Goal: Task Accomplishment & Management: Use online tool/utility

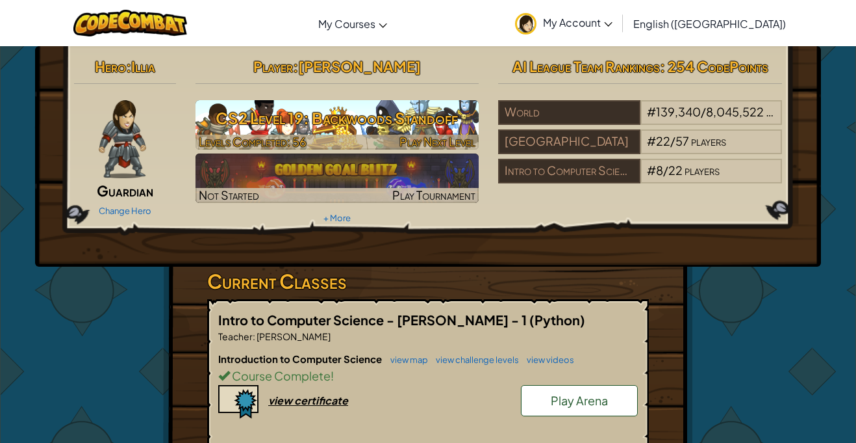
click at [359, 112] on h3 "CS2 Level 19: Backwoods Standoff" at bounding box center [338, 117] width 284 height 29
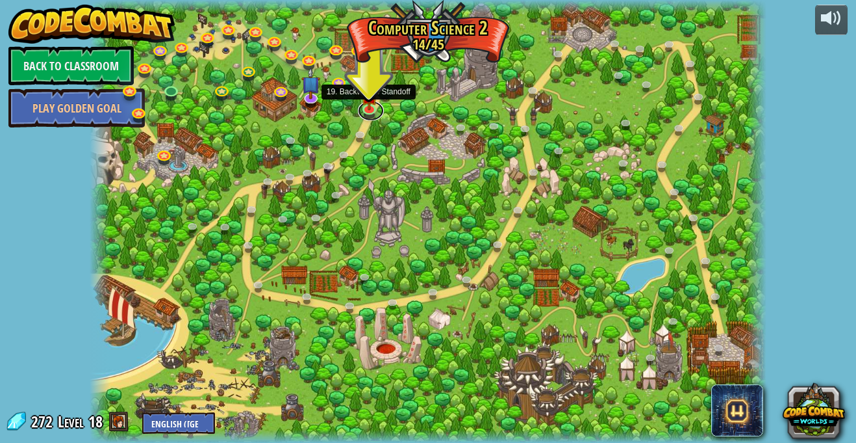
click at [359, 112] on link at bounding box center [371, 110] width 26 height 19
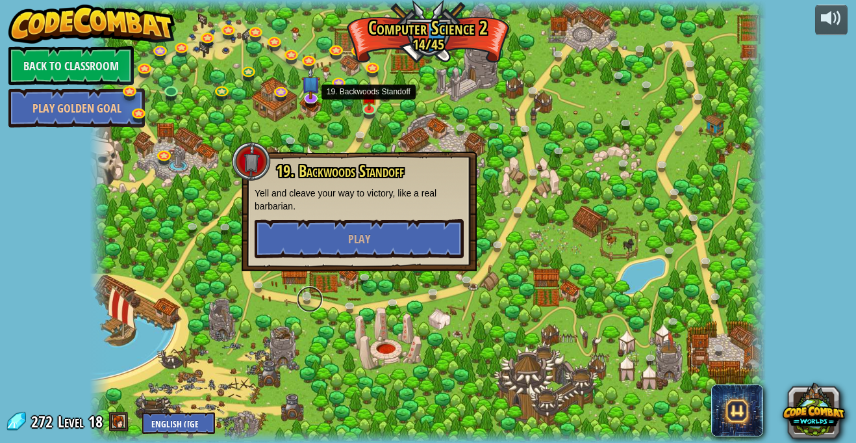
click at [308, 290] on link at bounding box center [310, 299] width 26 height 26
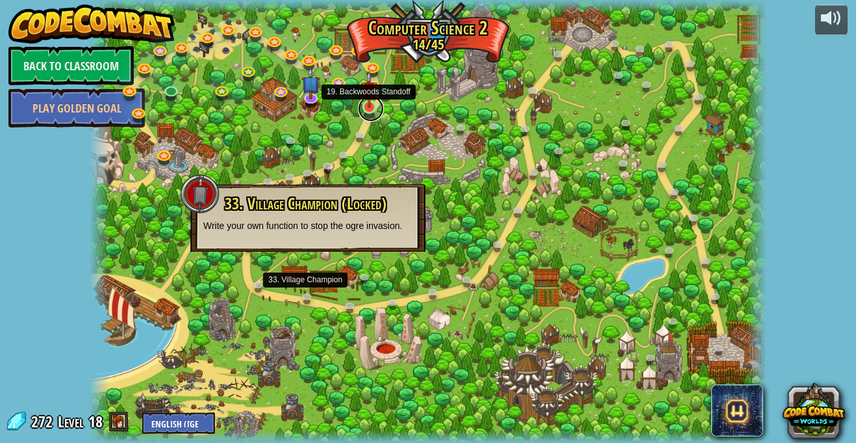
click at [366, 109] on link at bounding box center [371, 109] width 26 height 26
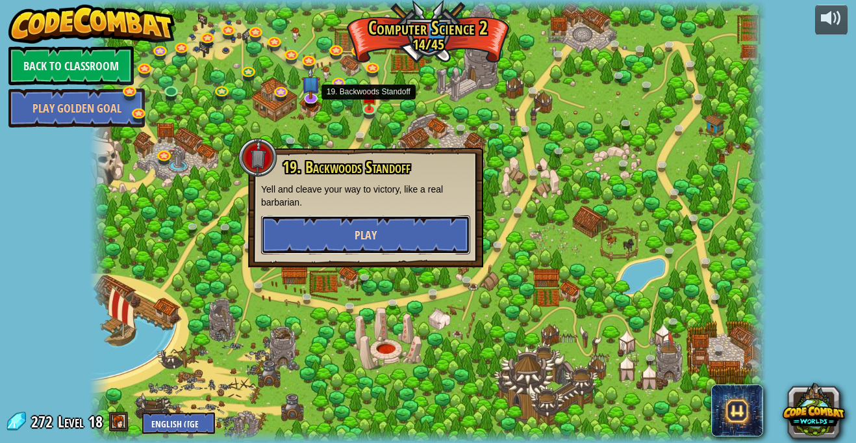
click at [340, 247] on button "Play" at bounding box center [365, 234] width 209 height 39
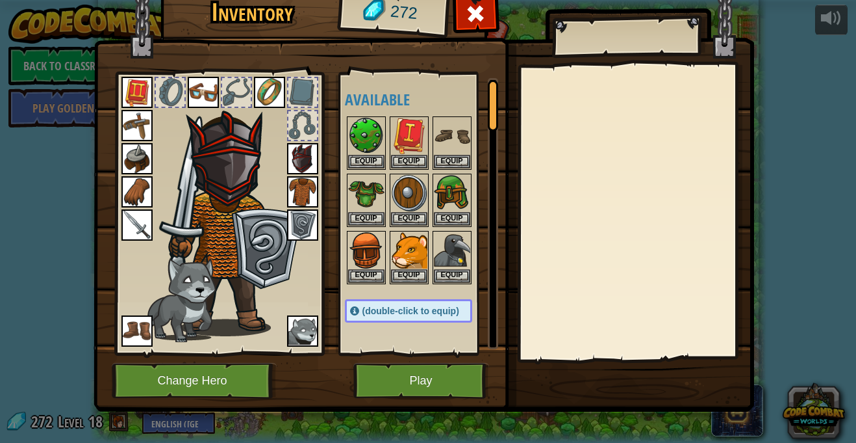
click at [288, 161] on img at bounding box center [302, 158] width 31 height 31
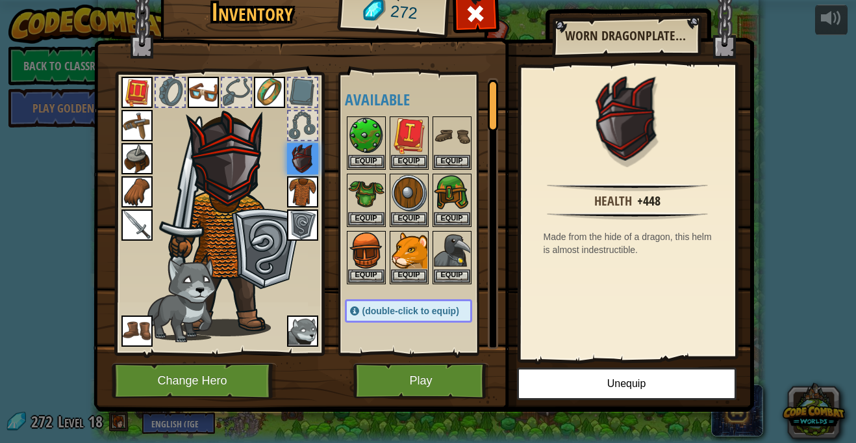
click at [304, 194] on img at bounding box center [302, 191] width 31 height 31
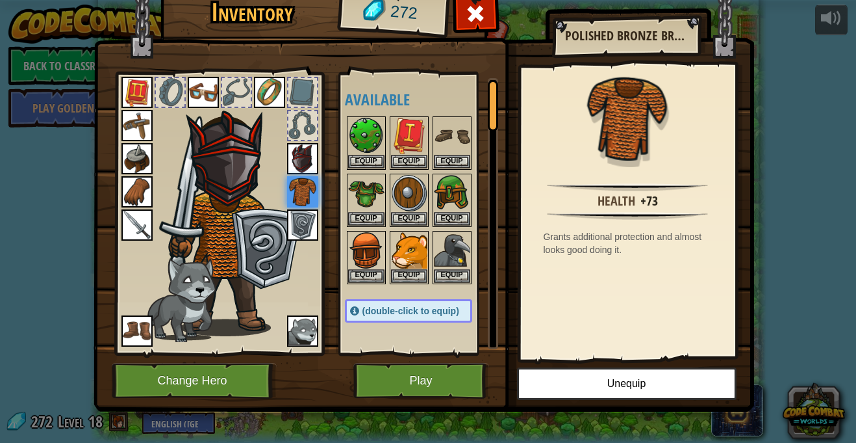
click at [628, 42] on h2 "Polished Bronze Breastplate" at bounding box center [626, 36] width 122 height 14
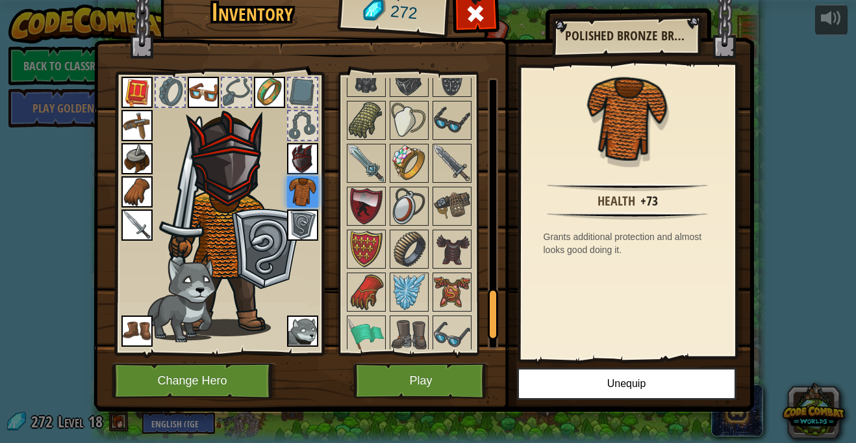
scroll to position [1190, 0]
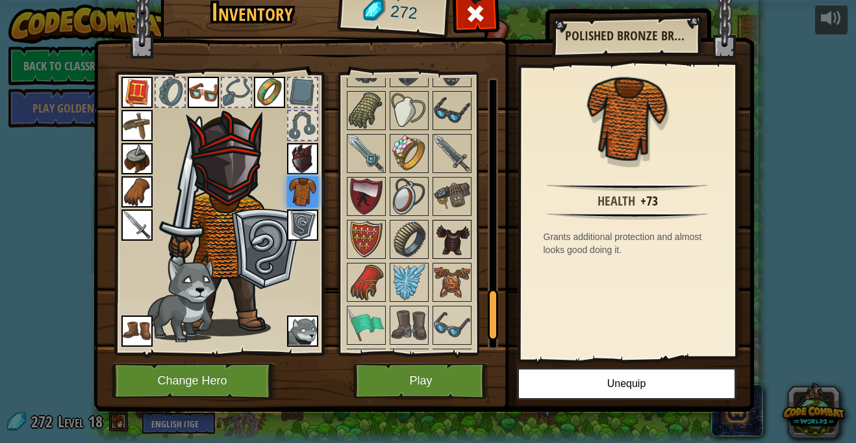
click at [451, 245] on img at bounding box center [452, 239] width 36 height 36
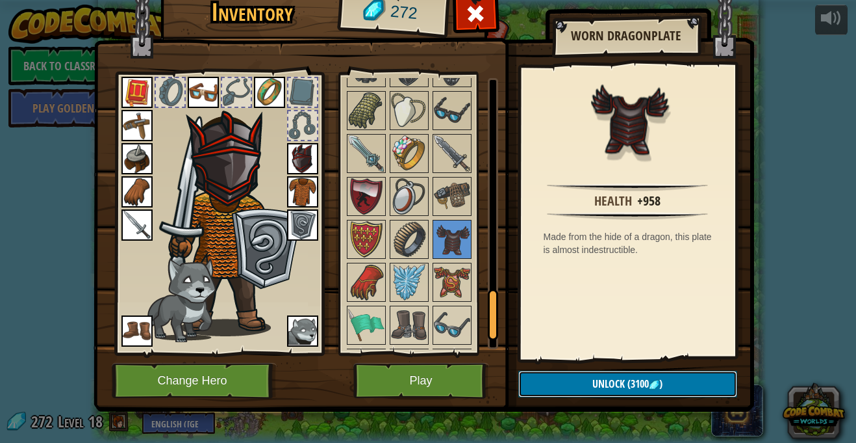
click at [645, 373] on button "Unlock (3100 )" at bounding box center [628, 383] width 219 height 27
click at [478, 16] on span at bounding box center [475, 13] width 21 height 21
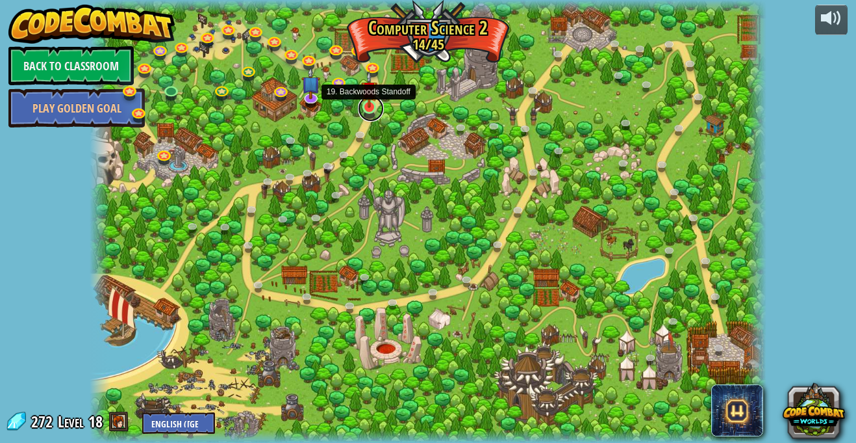
click at [369, 112] on link at bounding box center [371, 109] width 26 height 26
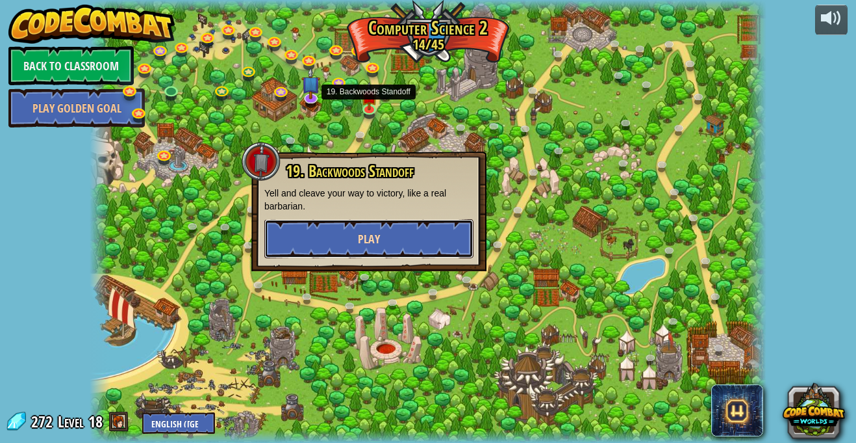
click at [388, 223] on button "Play" at bounding box center [368, 238] width 209 height 39
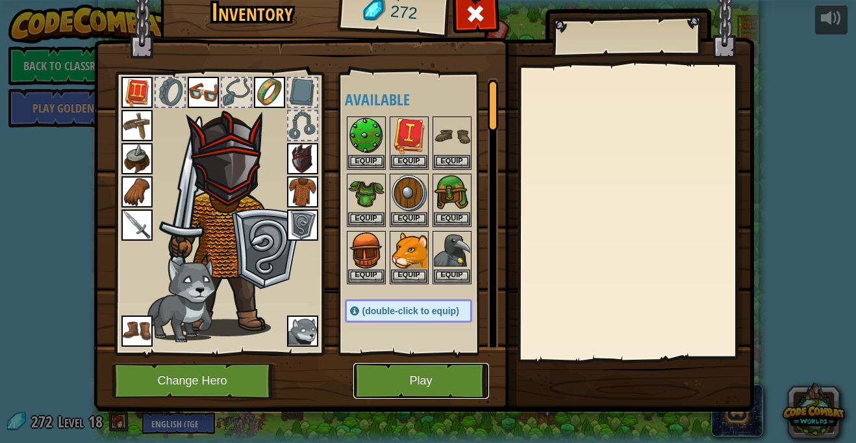
click at [409, 394] on button "Play" at bounding box center [421, 381] width 136 height 36
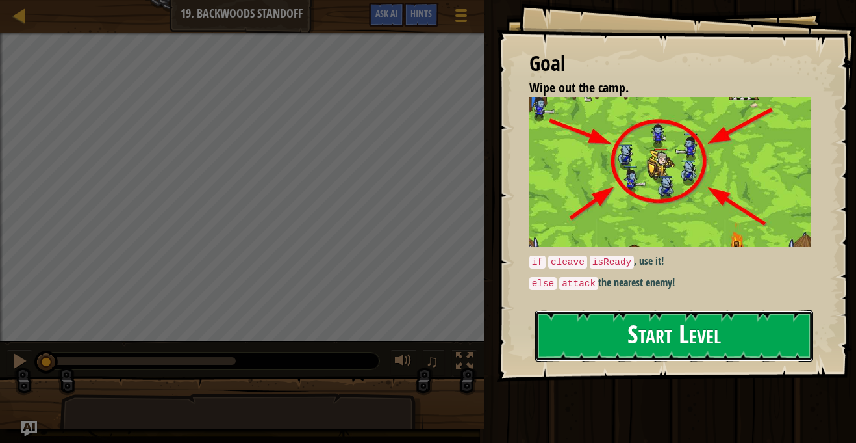
click at [621, 333] on button "Start Level" at bounding box center [674, 335] width 278 height 51
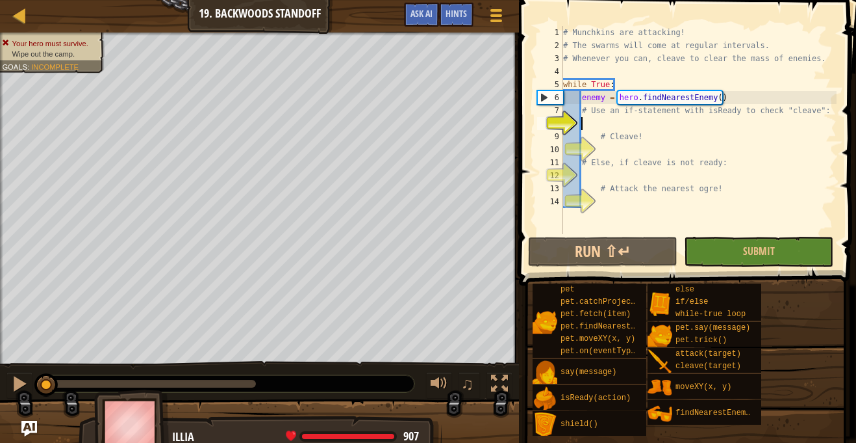
scroll to position [6, 3]
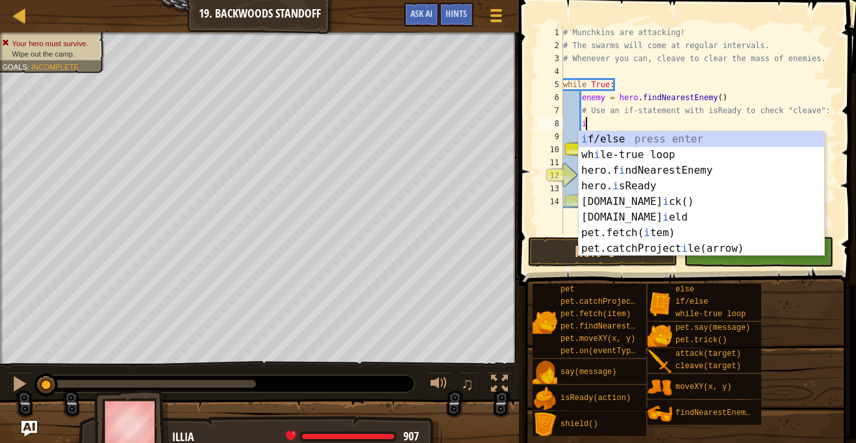
type textarea "if enemy:"
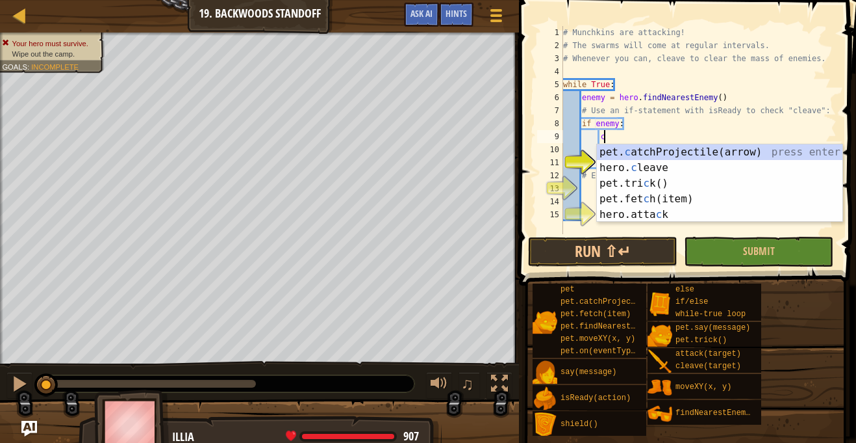
scroll to position [6, 6]
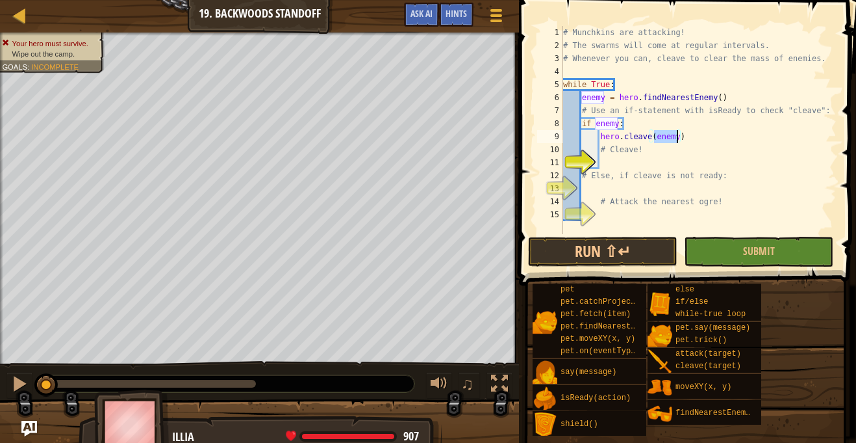
type textarea "# Cleave!"
type textarea "# Else, if cleave is not ready:"
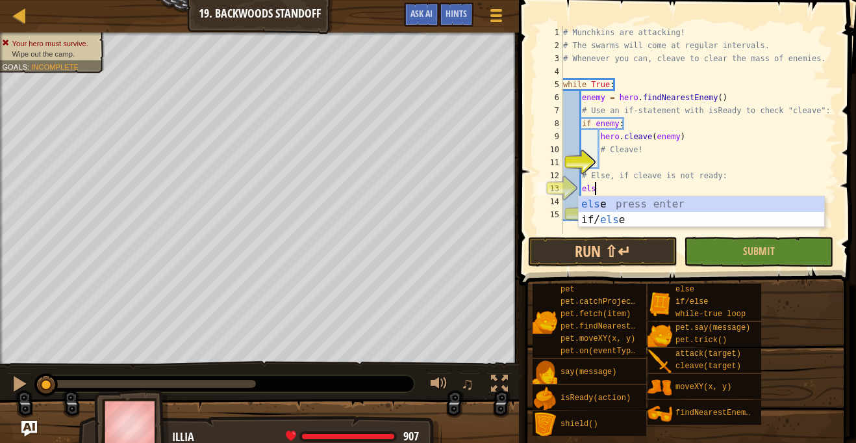
type textarea "else"
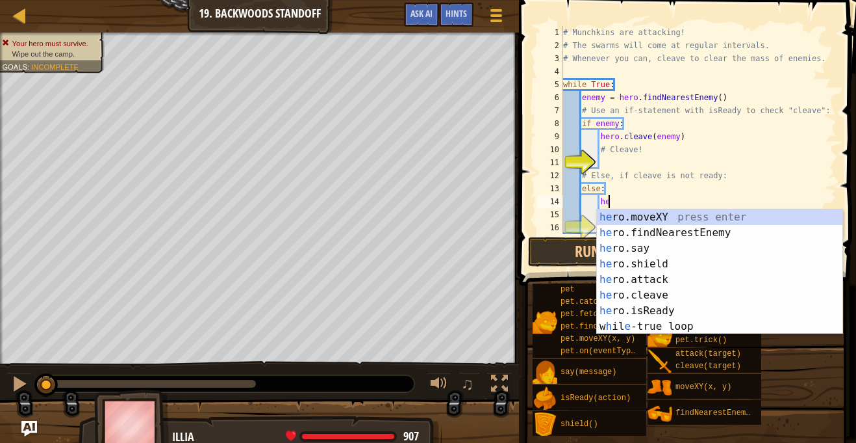
type textarea "her"
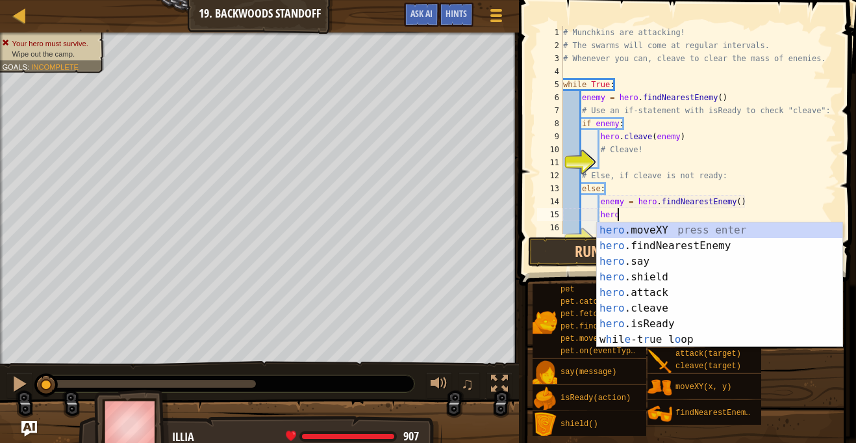
scroll to position [6, 7]
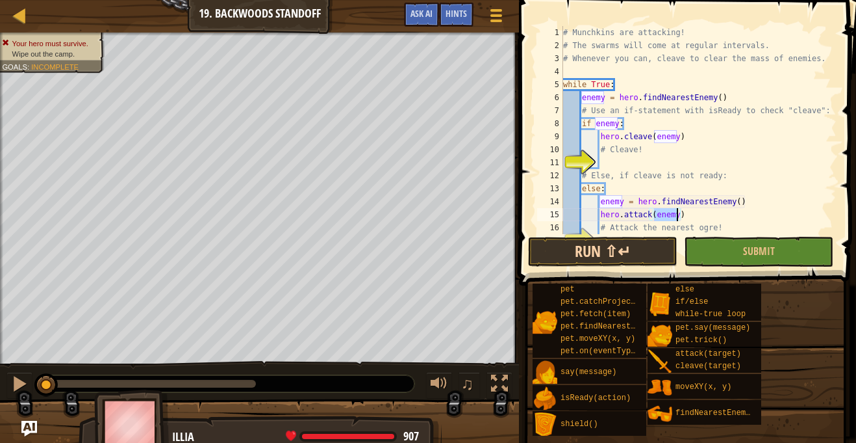
type textarea "hero.attack(enemy)"
click at [649, 250] on button "Run ⇧↵" at bounding box center [602, 252] width 149 height 30
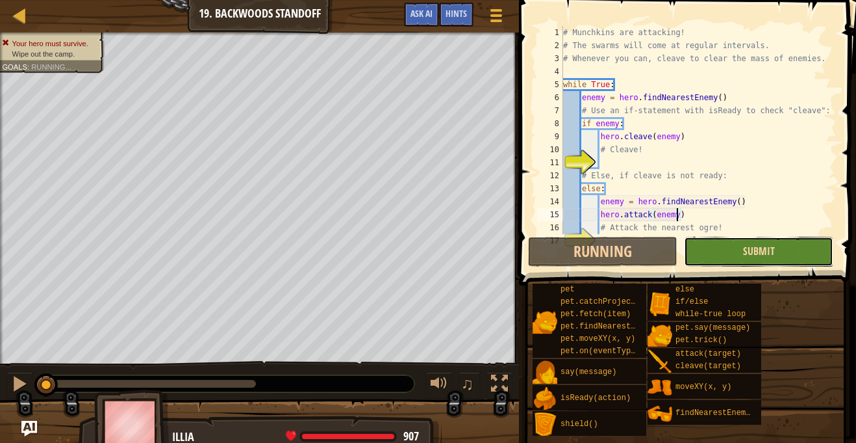
click at [747, 249] on span "Submit" at bounding box center [759, 251] width 32 height 14
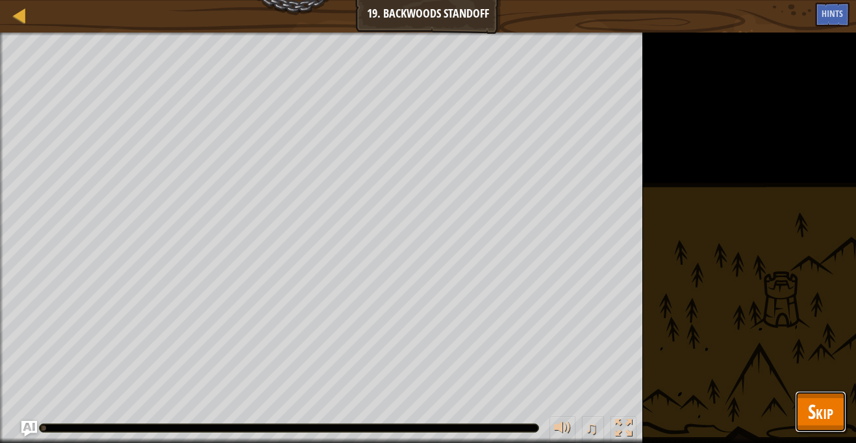
click at [830, 418] on span "Skip" at bounding box center [820, 411] width 25 height 27
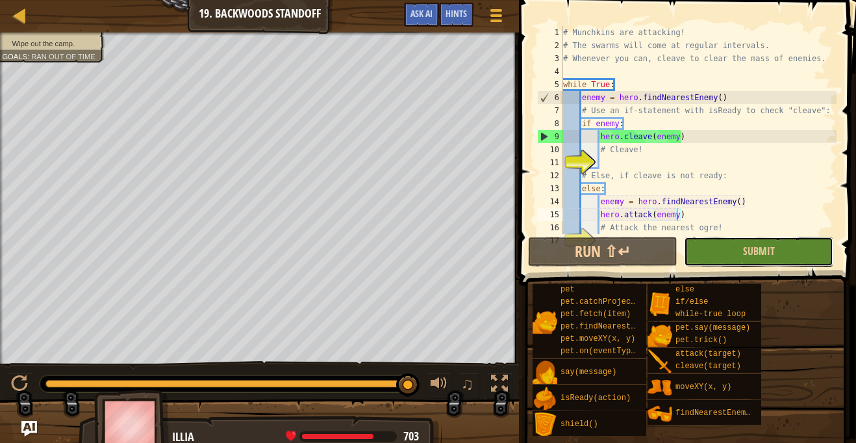
click at [724, 249] on button "Submit" at bounding box center [758, 252] width 149 height 30
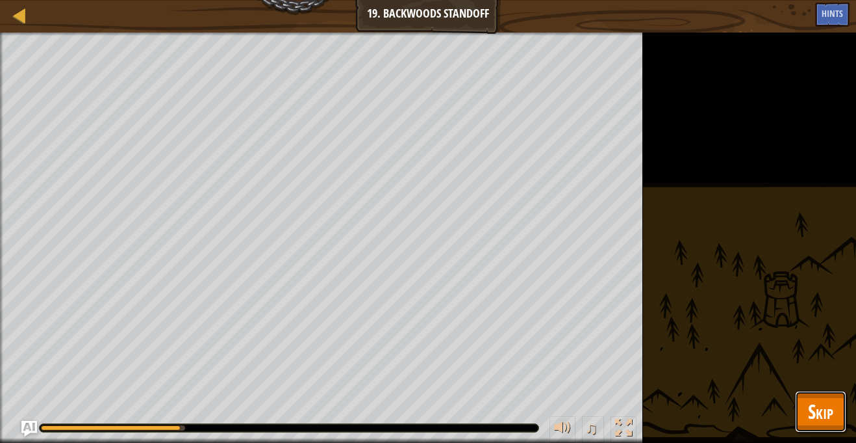
click at [804, 412] on button "Skip" at bounding box center [820, 412] width 51 height 42
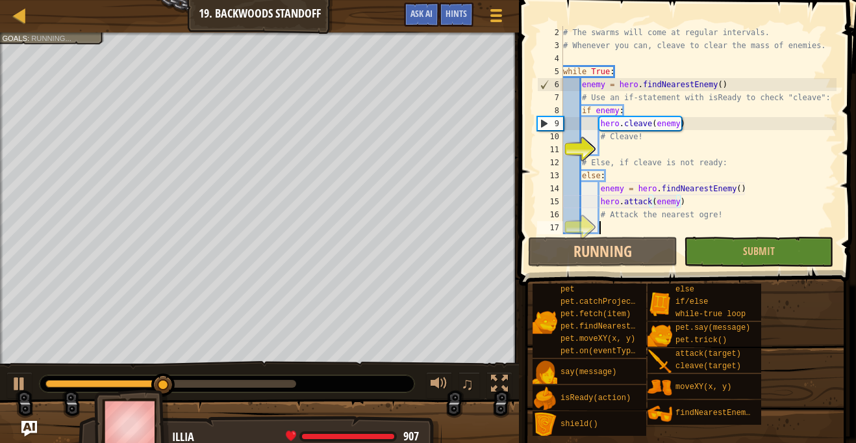
scroll to position [6, 5]
click at [658, 230] on div "# The swarms will come at regular intervals. # Whenever you can, cleave to clea…" at bounding box center [699, 143] width 276 height 234
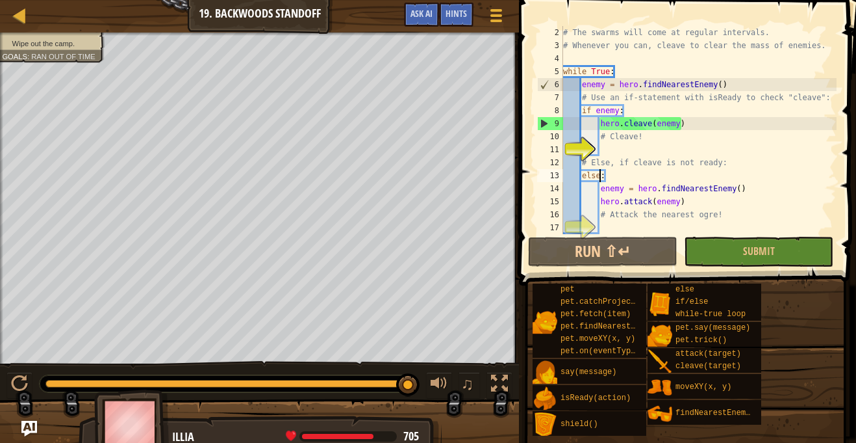
type textarea "# Else, if cleave is not ready:"
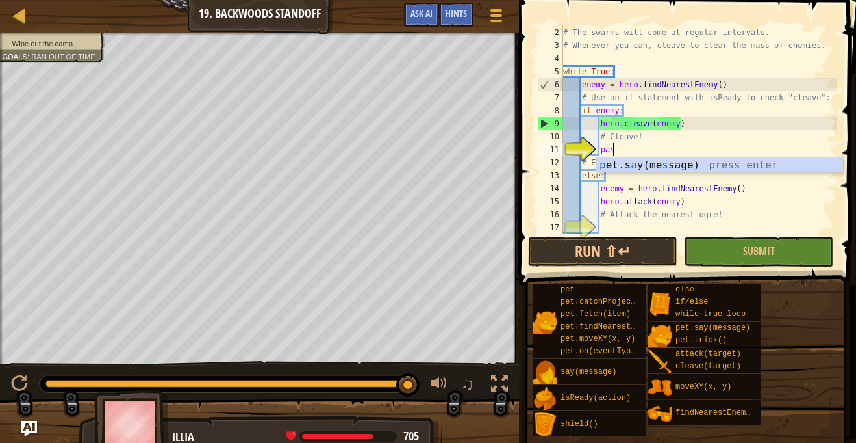
scroll to position [6, 7]
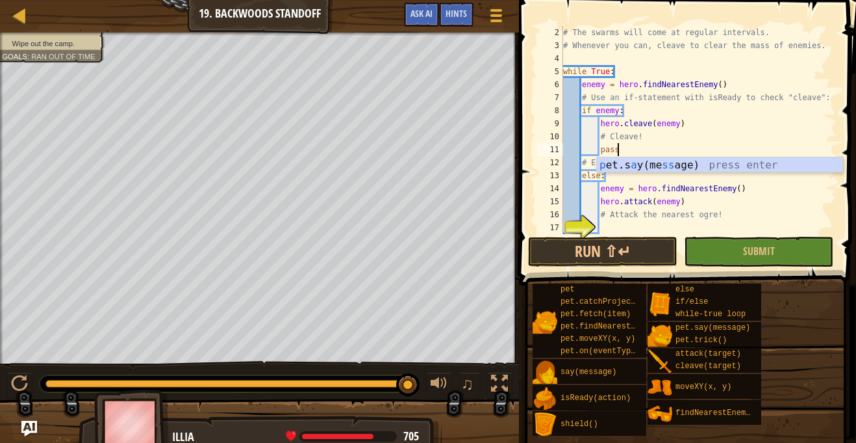
type textarea "# Else, if cleave is not ready:"
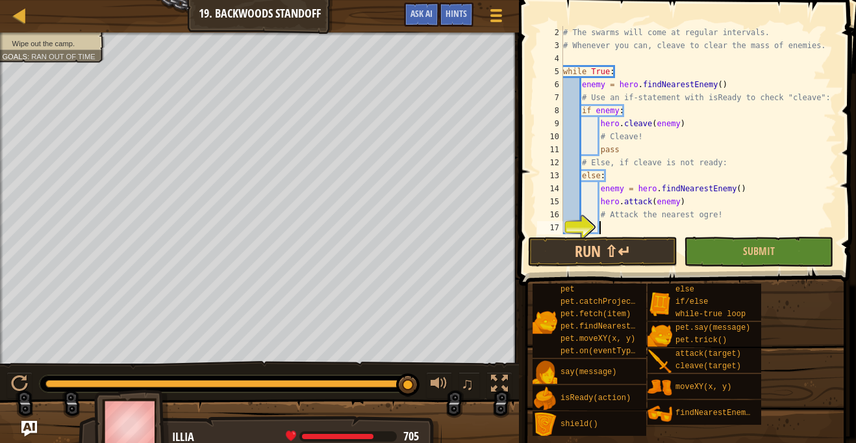
click at [608, 231] on div "# The swarms will come at regular intervals. # Whenever you can, cleave to clea…" at bounding box center [699, 143] width 276 height 234
click at [725, 264] on button "Submit" at bounding box center [758, 252] width 149 height 30
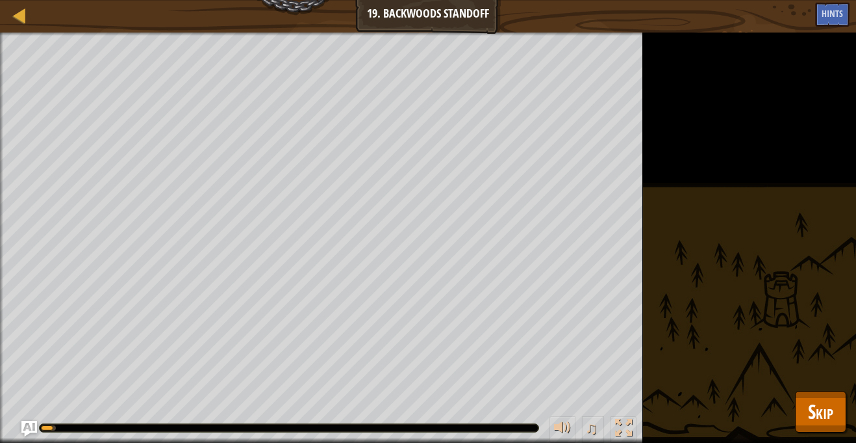
click at [849, 413] on div "Wipe out the camp. Goals : Running... ♫ Illia 907 x: 30 y: 26 Goreball action: …" at bounding box center [428, 237] width 856 height 410
click at [836, 418] on button "Skip" at bounding box center [820, 412] width 51 height 42
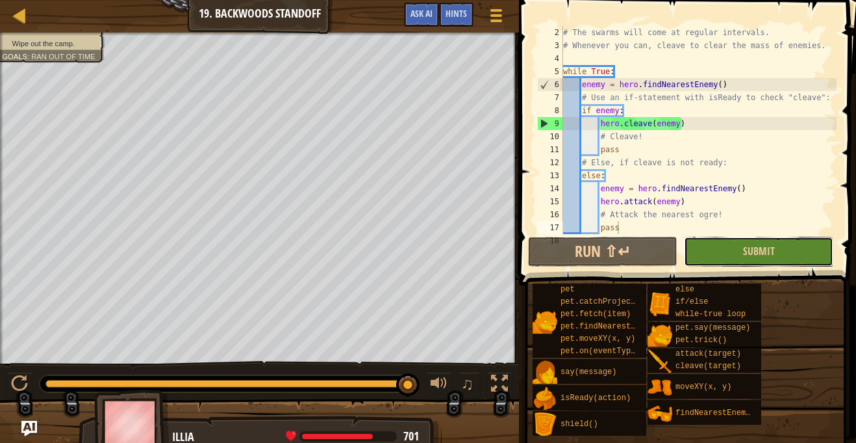
click at [737, 256] on button "Submit" at bounding box center [758, 252] width 149 height 30
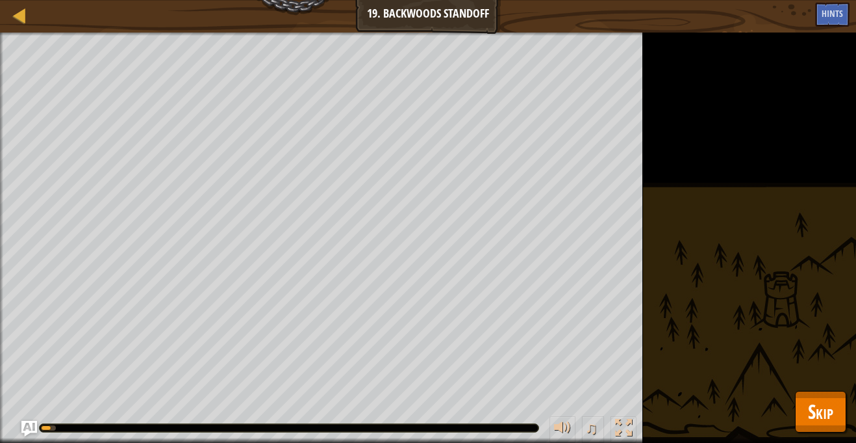
click at [814, 407] on div "Map Computer Science 2 19. Backwoods Standoff Game Menu Done Hints Ask AI 1 ההה…" at bounding box center [428, 221] width 856 height 443
click at [840, 412] on button "Skip" at bounding box center [820, 412] width 51 height 42
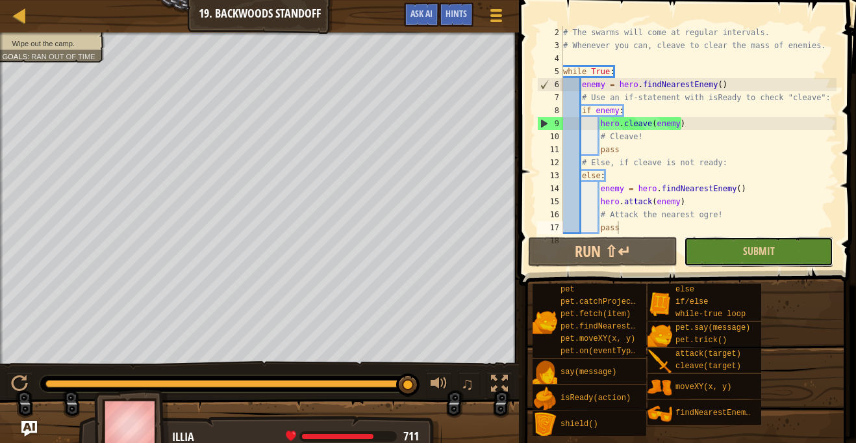
click at [725, 244] on button "Submit" at bounding box center [758, 252] width 149 height 30
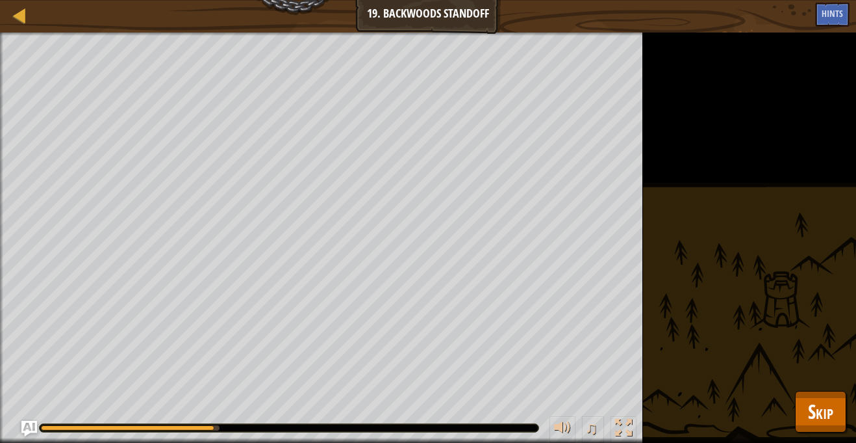
click at [737, 295] on div "Wipe out the camp. Goals : Running... ♫ Illia 907 x: 30 y: 26 Goreball action: …" at bounding box center [428, 237] width 856 height 410
click at [814, 411] on span "Skip" at bounding box center [820, 411] width 25 height 27
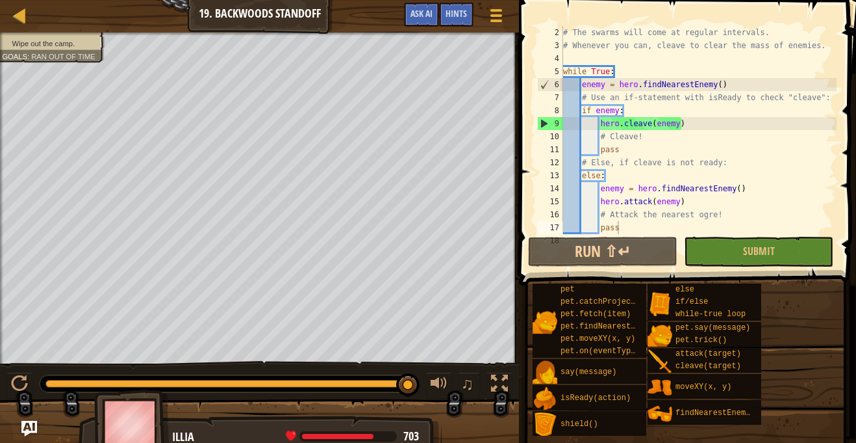
click at [745, 187] on div "# The swarms will come at regular intervals. # Whenever you can, cleave to clea…" at bounding box center [699, 143] width 276 height 234
type textarea "enemy = hero.findNearestEnemy()"
click at [648, 256] on button "Run ⇧↵" at bounding box center [602, 252] width 149 height 30
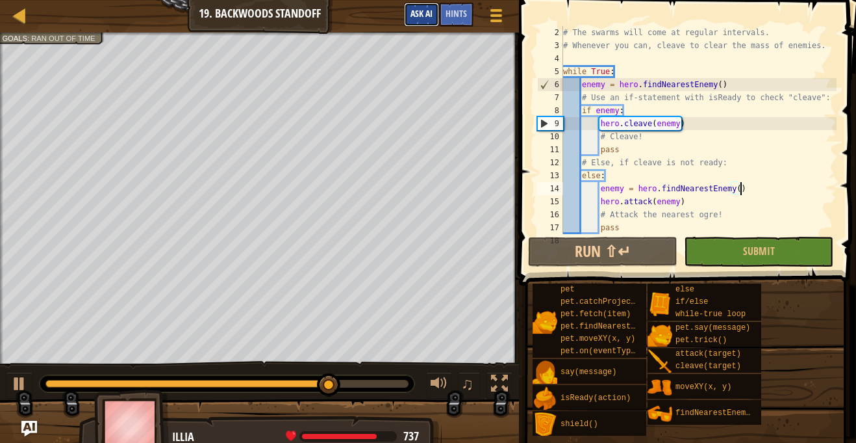
click at [418, 12] on span "Ask AI" at bounding box center [422, 13] width 22 height 12
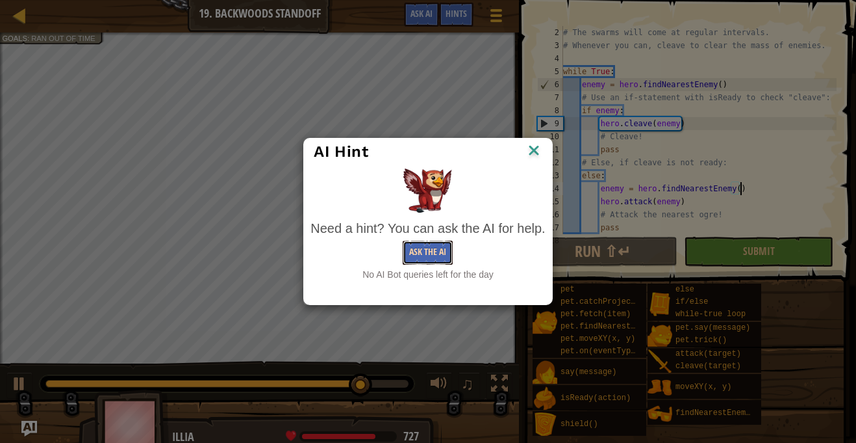
click at [427, 252] on button "Ask the AI" at bounding box center [428, 252] width 50 height 24
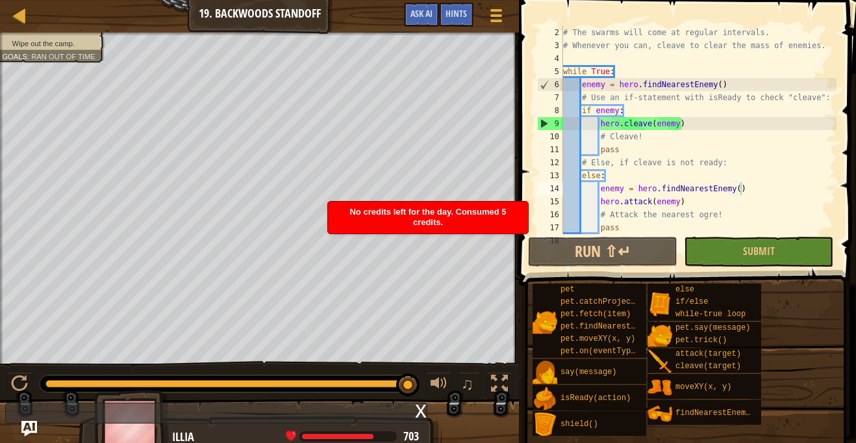
click at [423, 2] on div "Map Computer Science 2 19. Backwoods Standoff Game Menu Done Hints Ask AI" at bounding box center [259, 16] width 519 height 32
click at [425, 6] on button "Ask AI" at bounding box center [421, 15] width 35 height 24
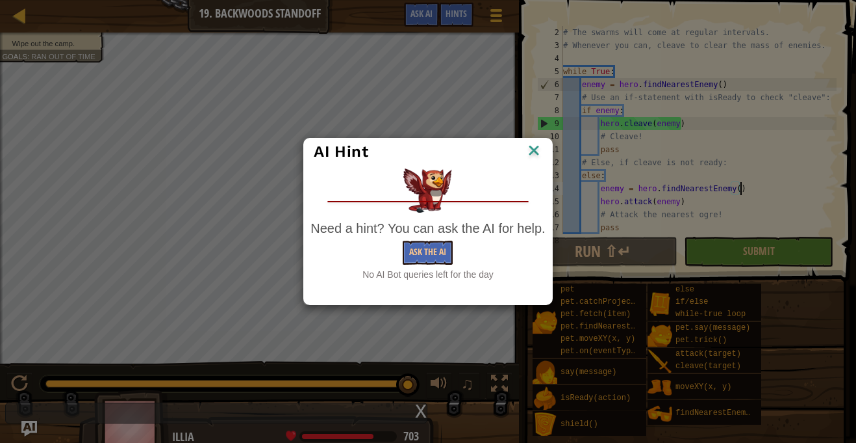
click at [535, 160] on img at bounding box center [534, 151] width 17 height 19
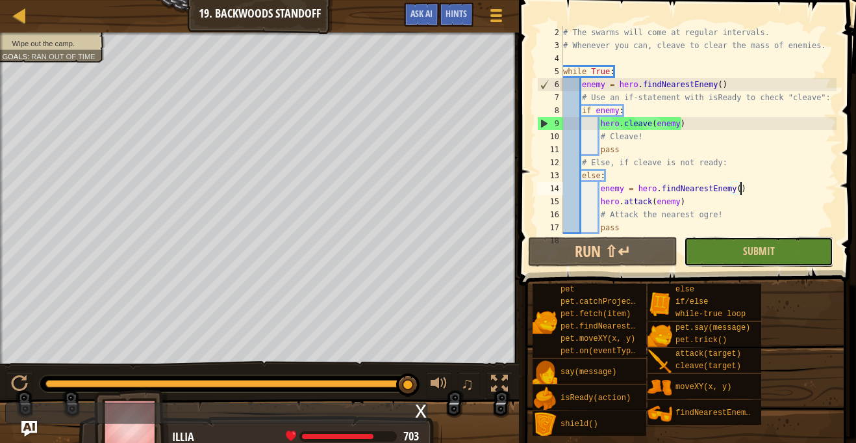
click at [693, 250] on button "Submit" at bounding box center [758, 252] width 149 height 30
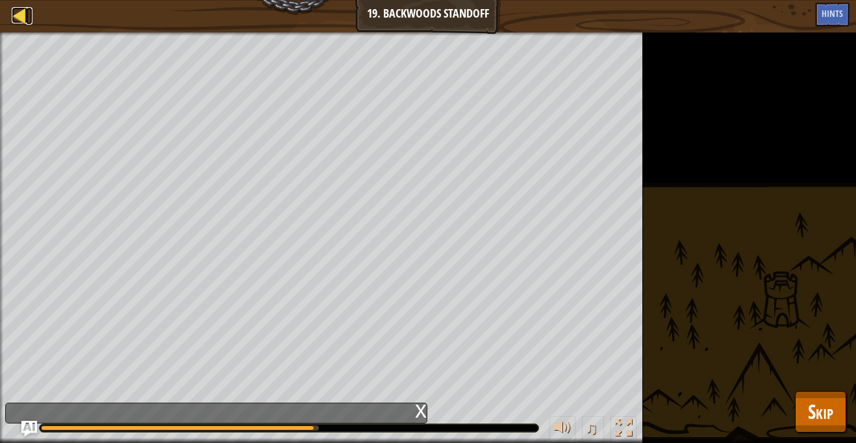
click at [19, 20] on div at bounding box center [20, 15] width 16 height 16
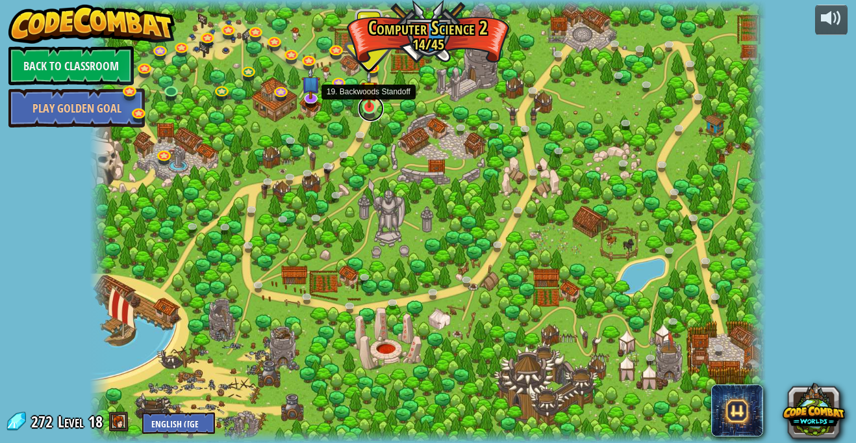
click at [370, 110] on link at bounding box center [371, 109] width 26 height 26
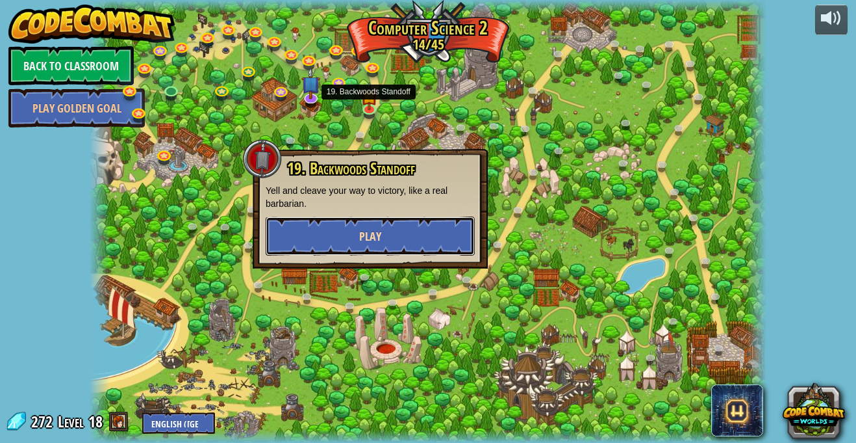
click at [371, 228] on span "Play" at bounding box center [370, 236] width 22 height 16
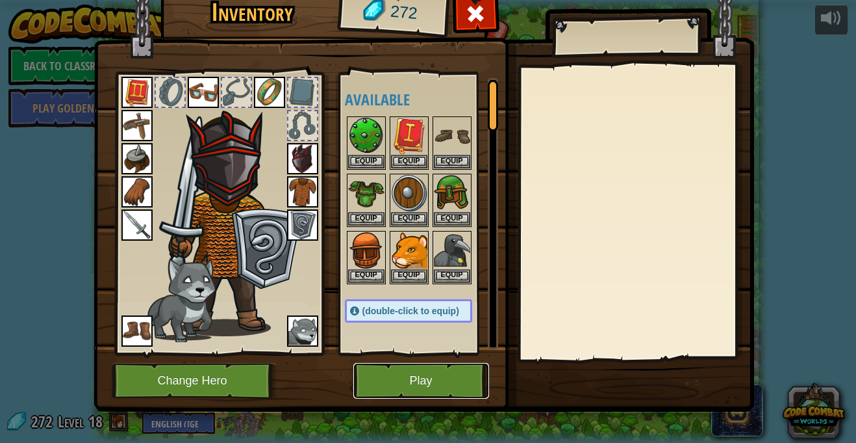
click at [399, 371] on button "Play" at bounding box center [421, 381] width 136 height 36
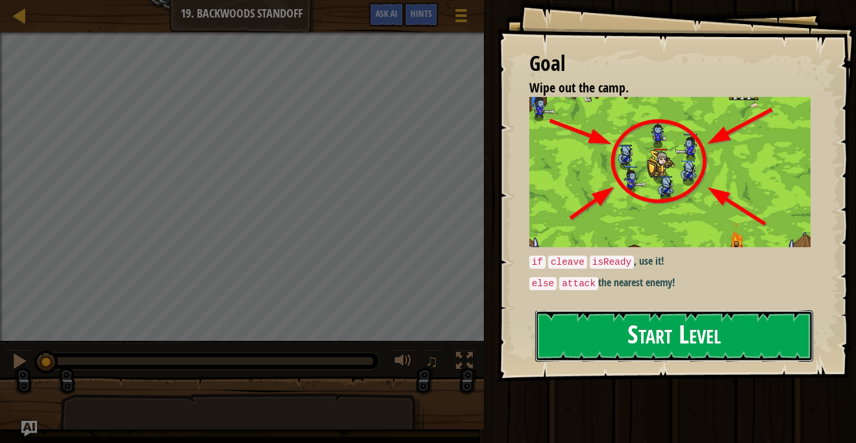
click at [651, 325] on button "Start Level" at bounding box center [674, 335] width 278 height 51
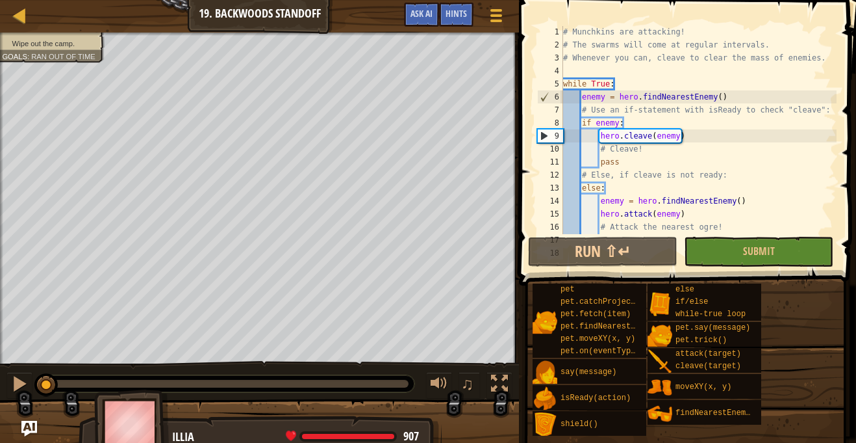
scroll to position [26, 0]
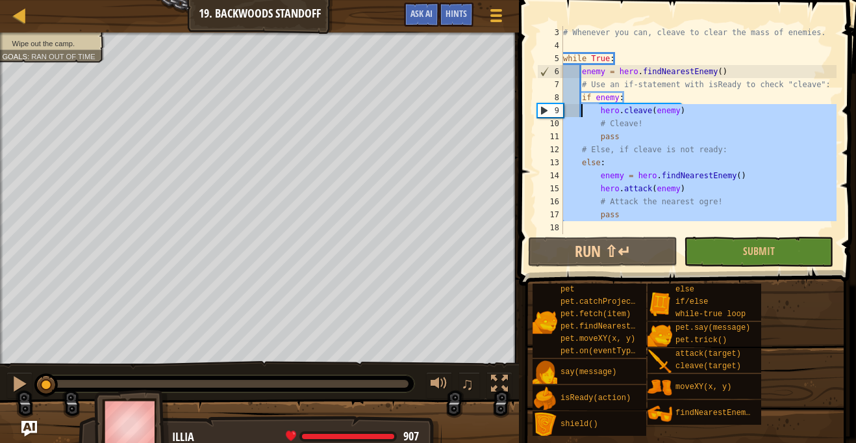
drag, startPoint x: 583, startPoint y: 225, endPoint x: 583, endPoint y: 111, distance: 114.4
click at [583, 111] on div "# Whenever you can, cleave to clear the mass of enemies. while True : enemy = h…" at bounding box center [699, 143] width 276 height 234
type textarea "hero.cleave(enemy) # Cleave!"
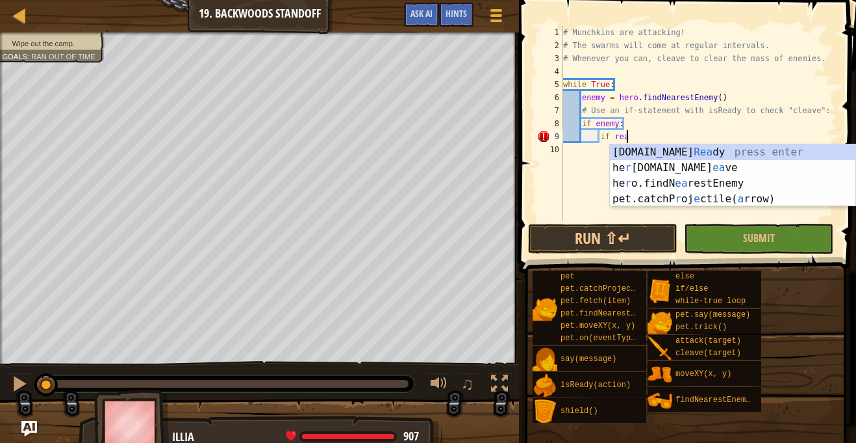
scroll to position [6, 9]
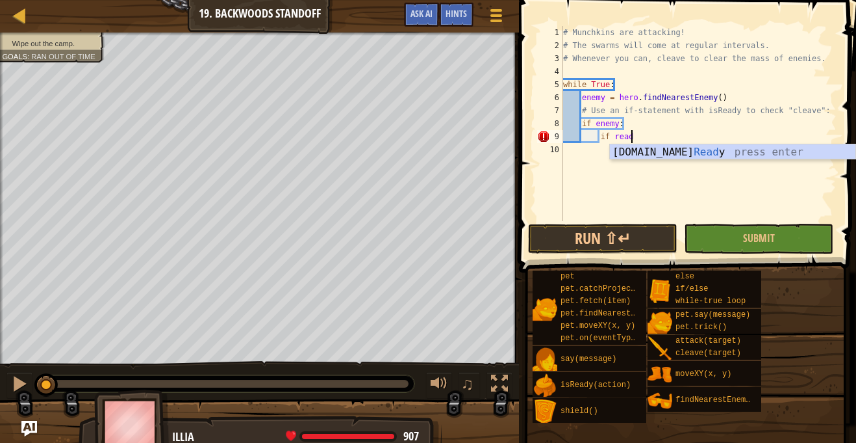
type textarea "if hero.isReady("cleave")"
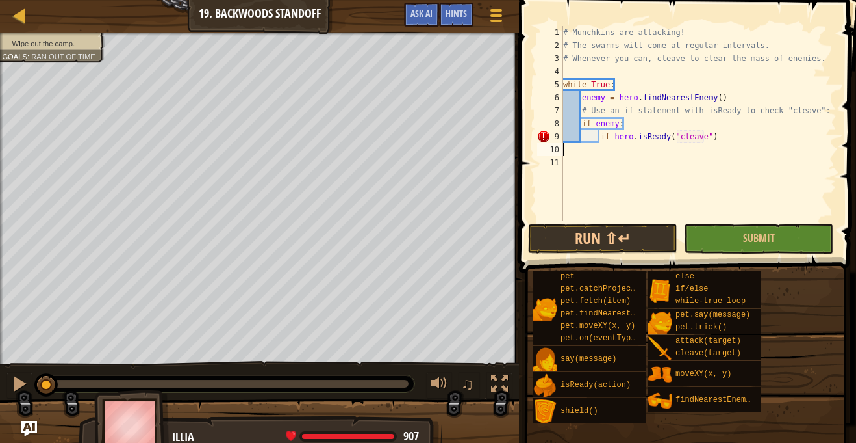
scroll to position [6, 0]
type textarea "if hero.isReady("cleave"):"
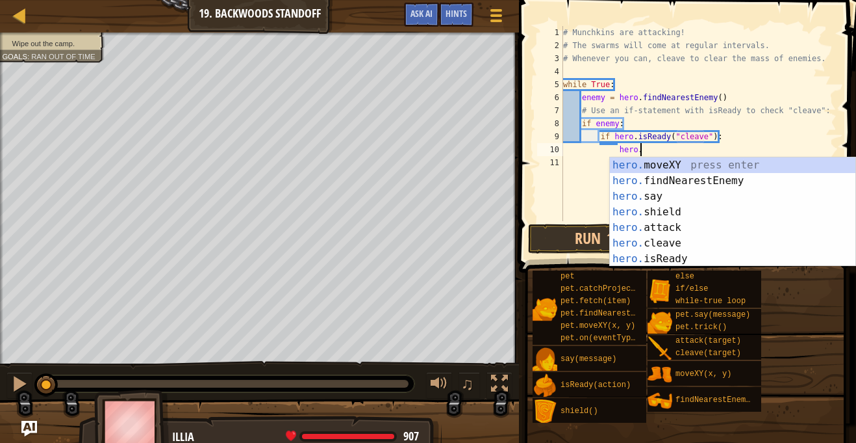
scroll to position [6, 11]
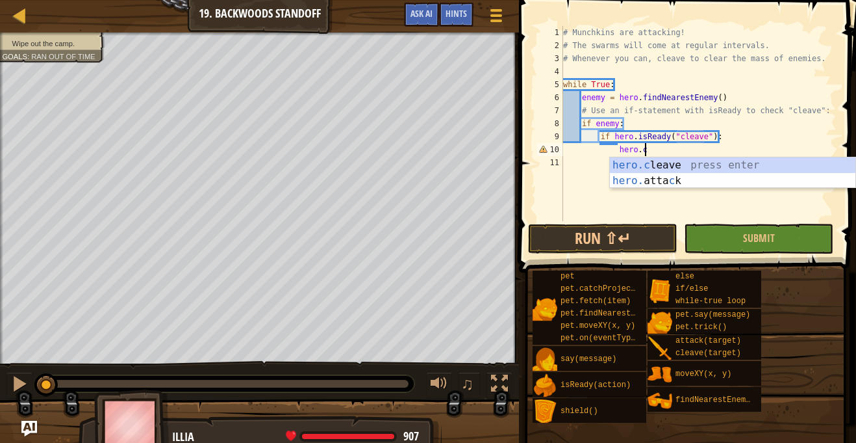
type textarea "hero.cleave(enemy)"
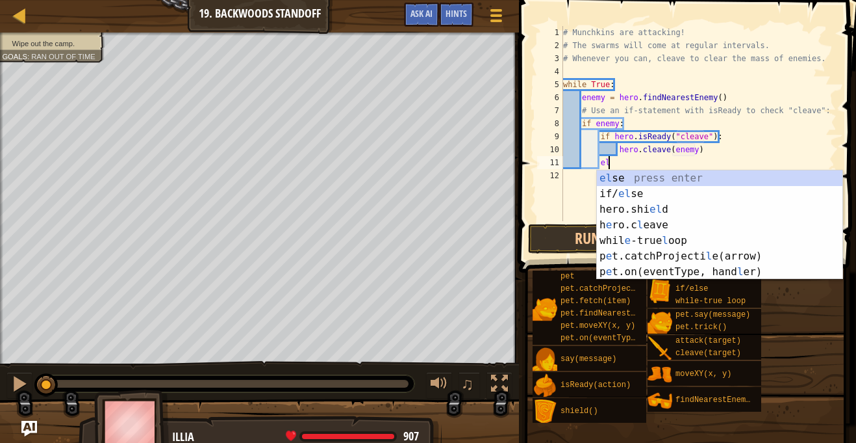
type textarea "ele"
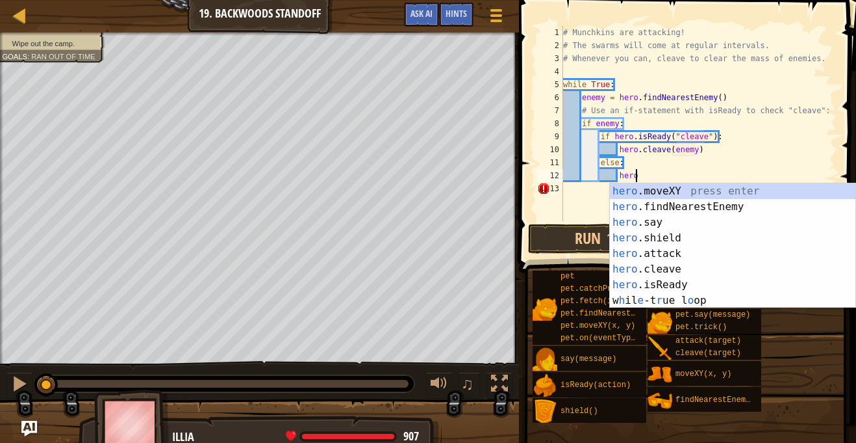
scroll to position [6, 10]
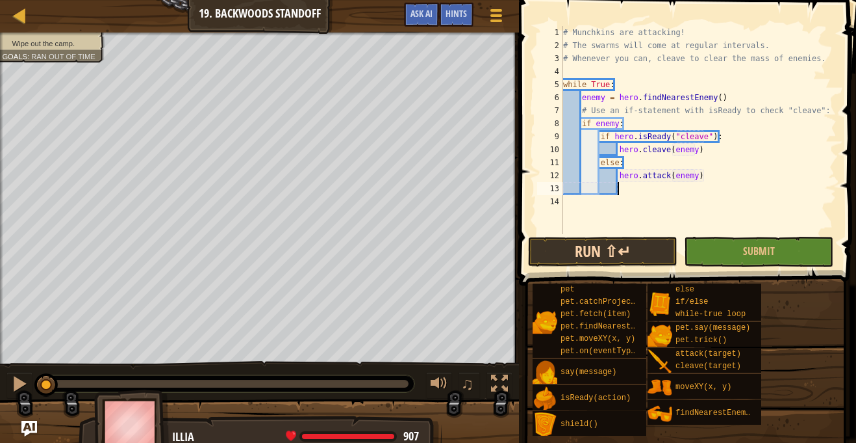
type textarea "hero.attack(enemy)"
click at [657, 250] on button "Run ⇧↵" at bounding box center [602, 252] width 149 height 30
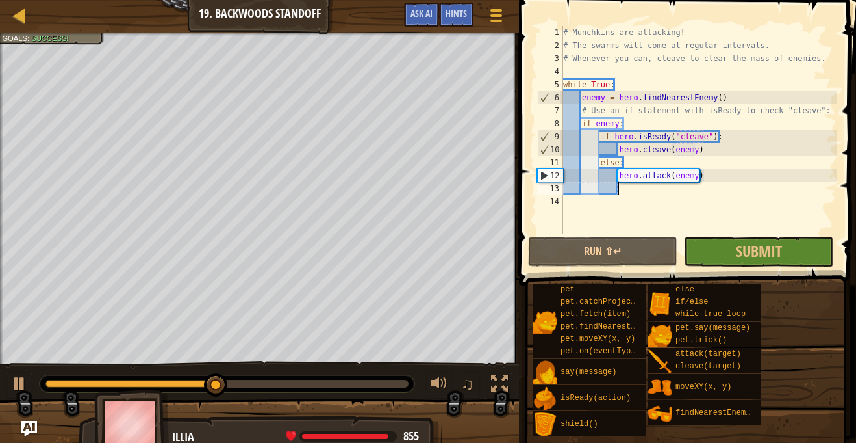
click at [394, 386] on div "0:38.3 Now: 0:18.5 Max: 0:39.9" at bounding box center [226, 383] width 363 height 8
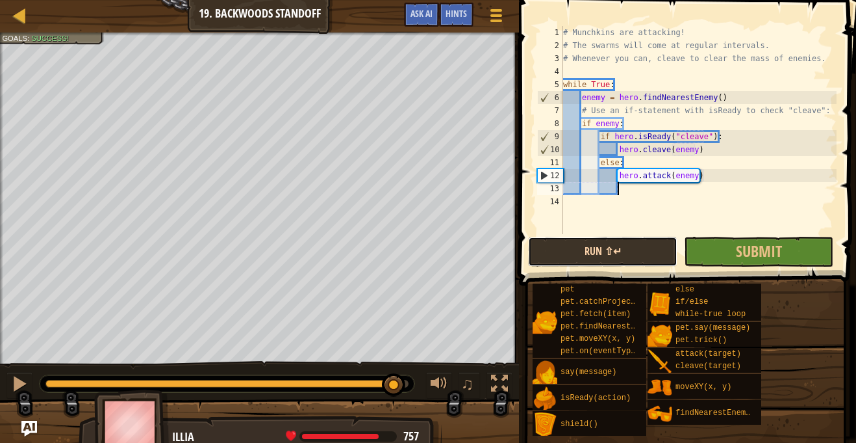
click at [637, 259] on button "Run ⇧↵" at bounding box center [602, 252] width 149 height 30
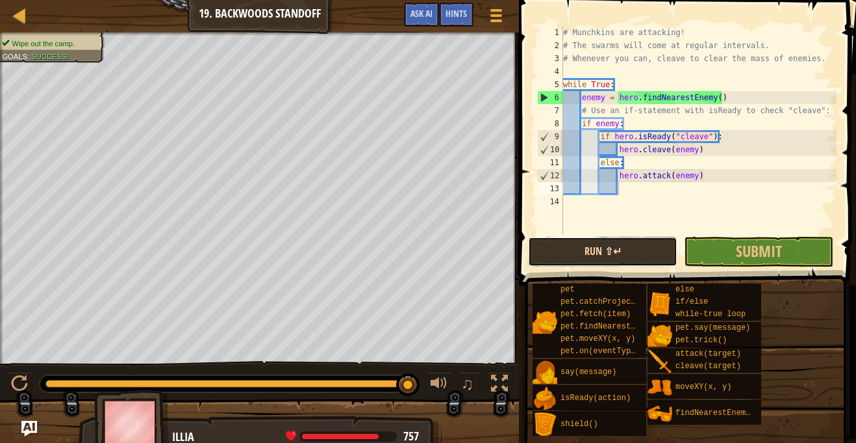
click at [637, 257] on button "Run ⇧↵" at bounding box center [602, 252] width 149 height 30
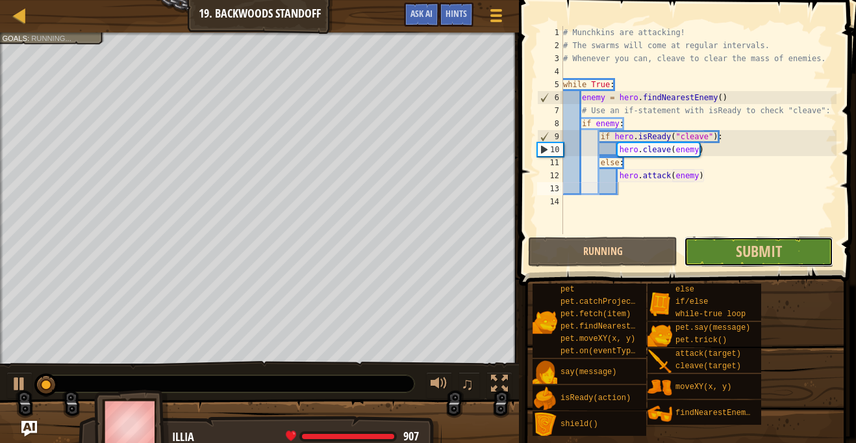
click at [712, 259] on button "Submit" at bounding box center [758, 252] width 149 height 30
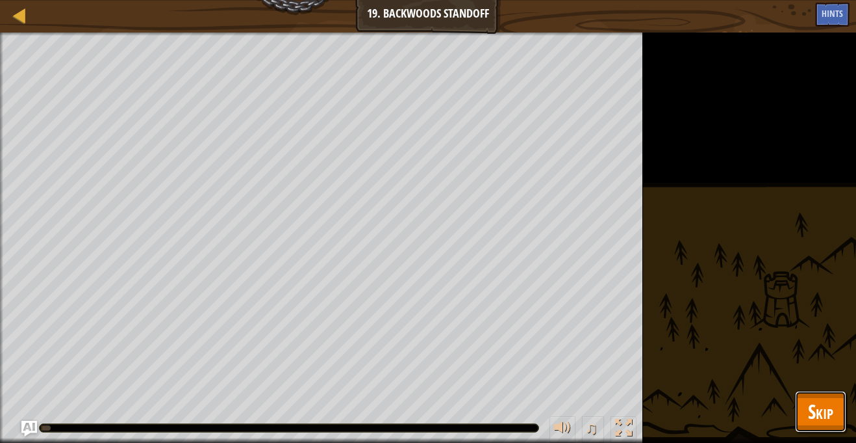
click at [835, 414] on button "Skip" at bounding box center [820, 412] width 51 height 42
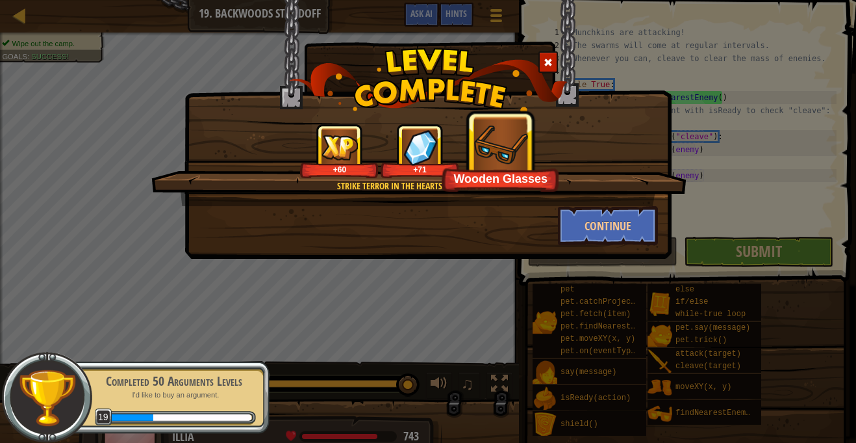
click at [712, 246] on div "Strike terror in the hearts of tiny ogres. +60 +71 Wooden Glasses Continue" at bounding box center [428, 221] width 856 height 443
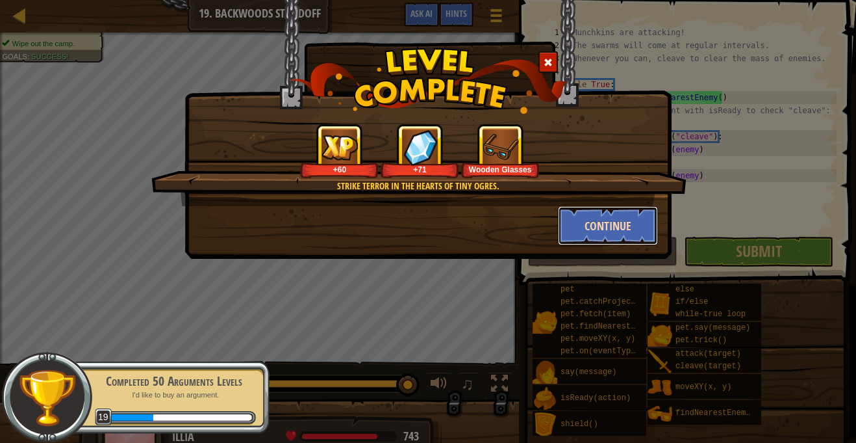
click at [601, 216] on button "Continue" at bounding box center [608, 225] width 101 height 39
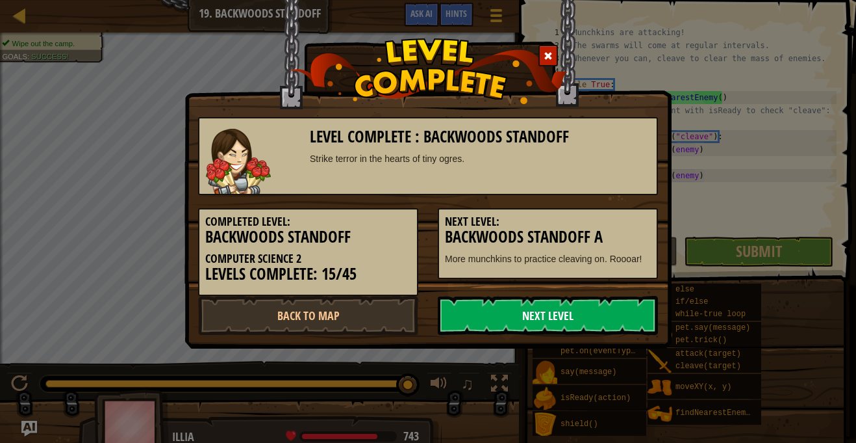
click at [520, 331] on link "Next Level" at bounding box center [548, 315] width 220 height 39
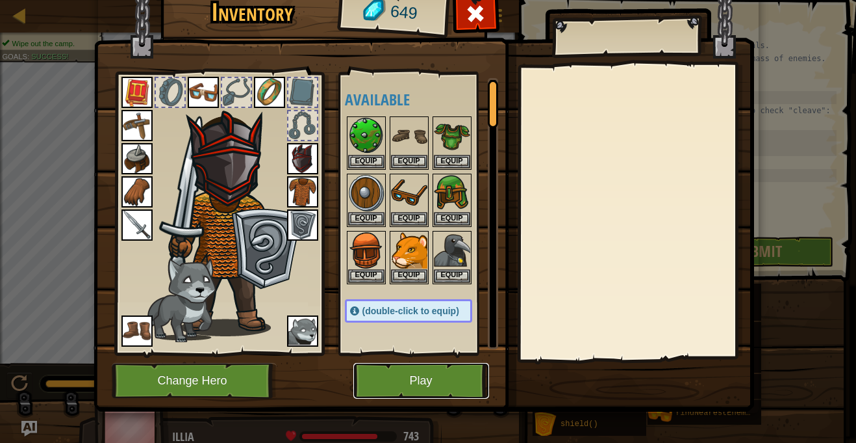
click at [418, 365] on button "Play" at bounding box center [421, 381] width 136 height 36
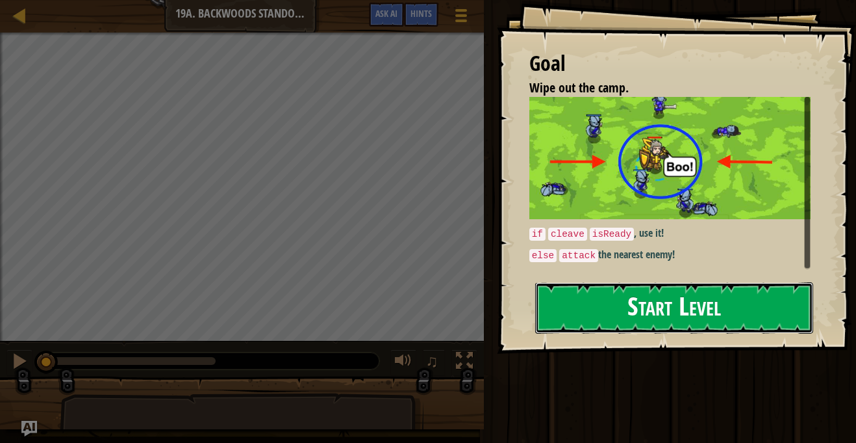
click at [644, 328] on button "Start Level" at bounding box center [674, 307] width 278 height 51
